Goal: Task Accomplishment & Management: Use online tool/utility

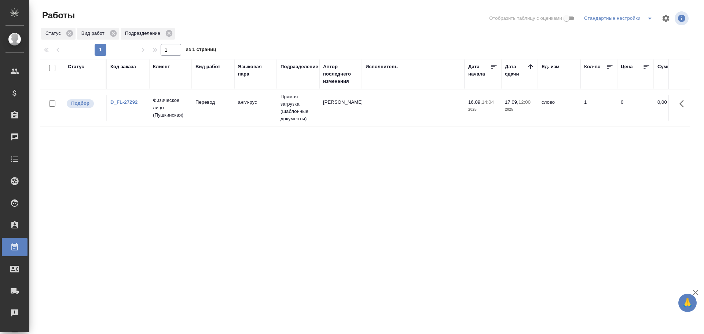
click at [233, 117] on td "Перевод" at bounding box center [213, 108] width 43 height 26
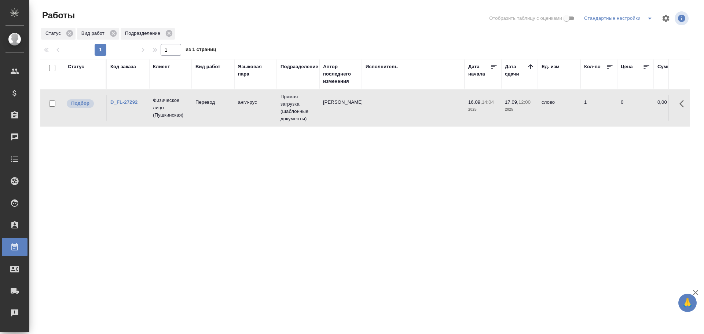
click at [233, 117] on td "Перевод" at bounding box center [213, 108] width 43 height 26
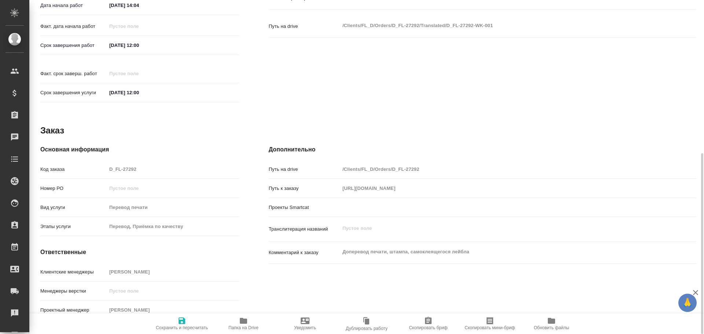
type textarea "x"
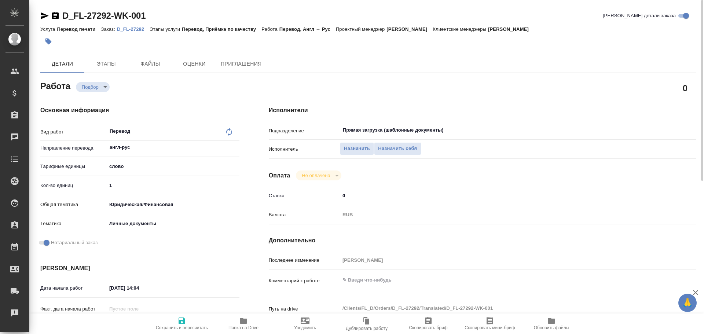
type textarea "x"
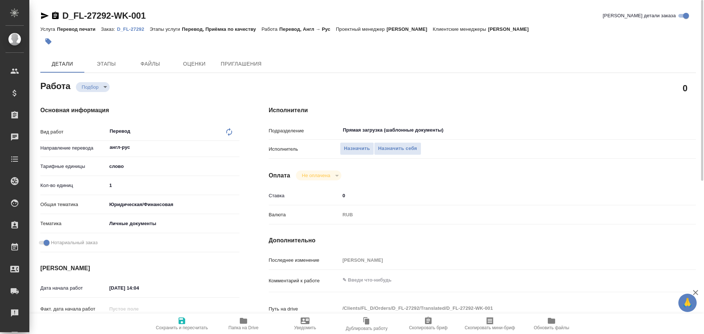
type textarea "x"
